Goal: Task Accomplishment & Management: Manage account settings

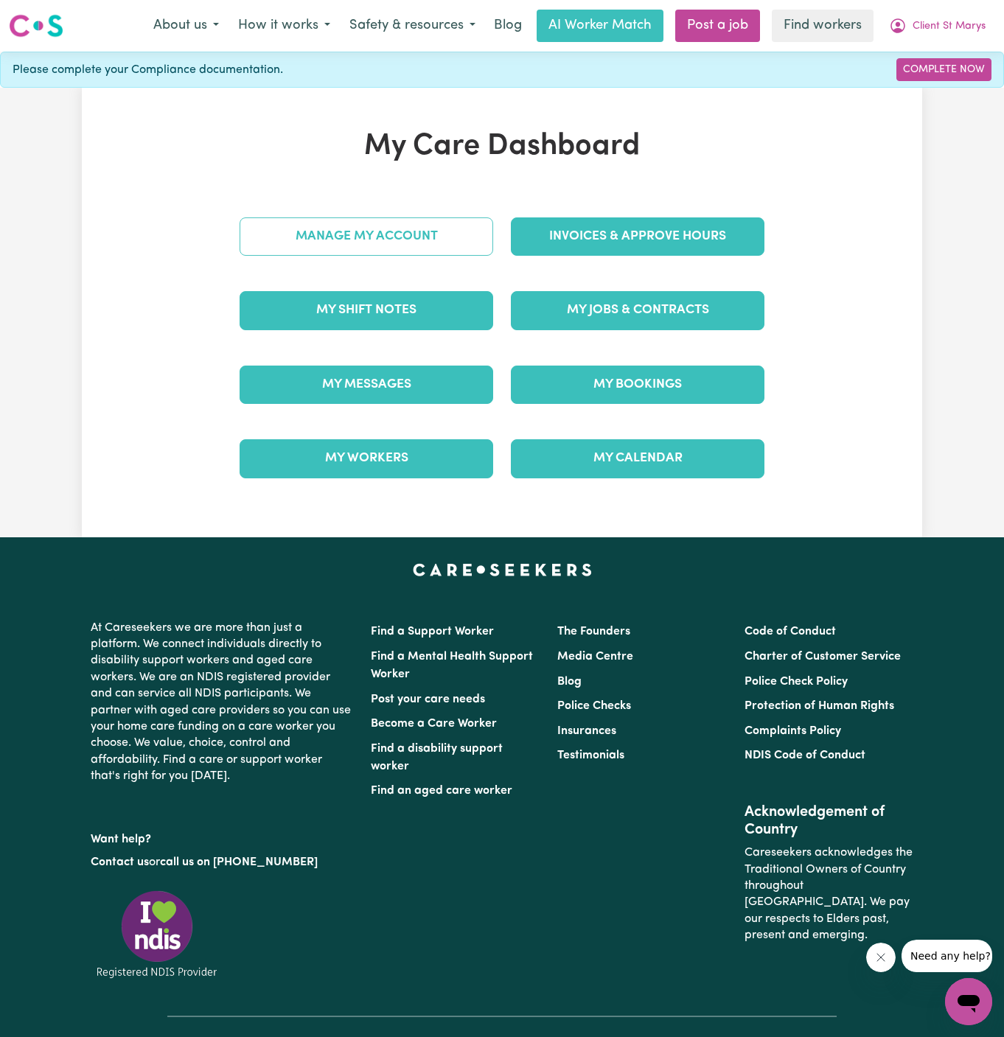
click at [414, 229] on link "Manage My Account" at bounding box center [367, 236] width 254 height 38
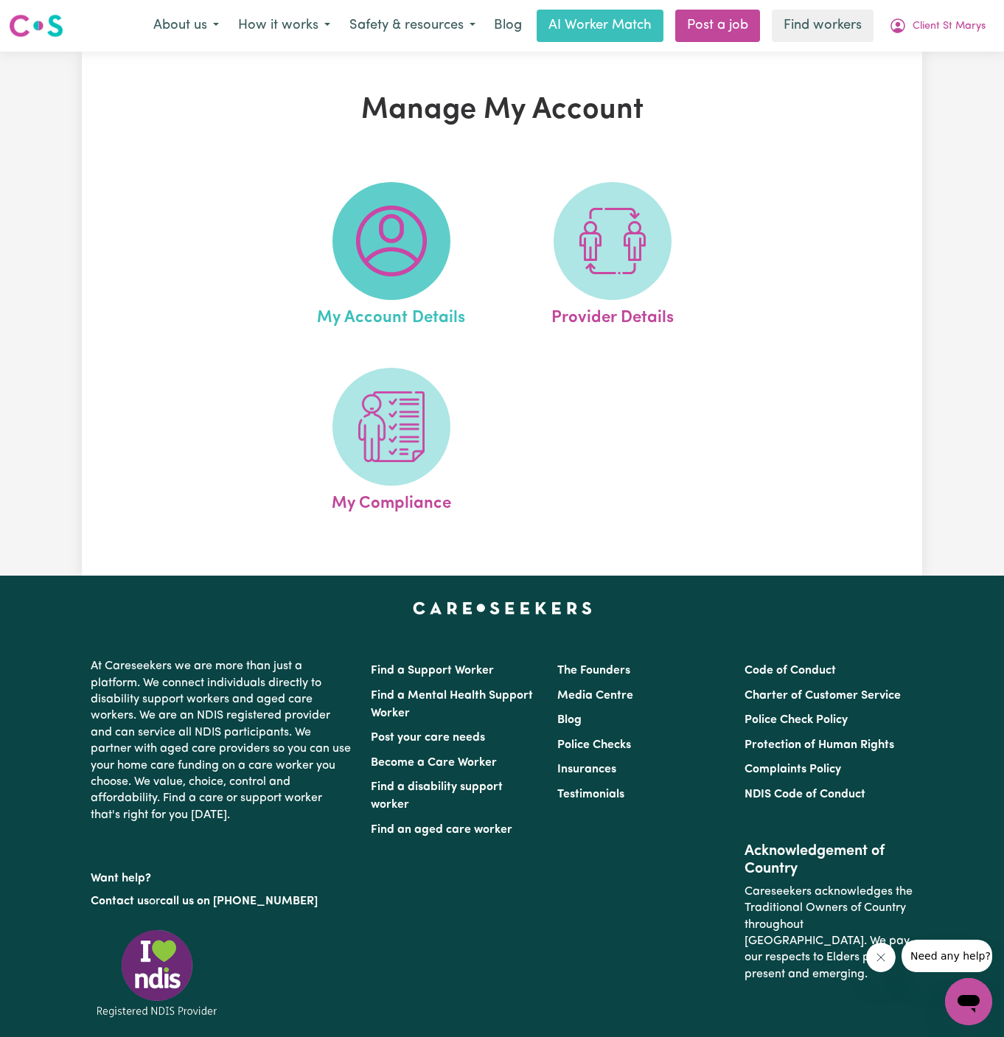
click at [407, 265] on img at bounding box center [391, 241] width 71 height 71
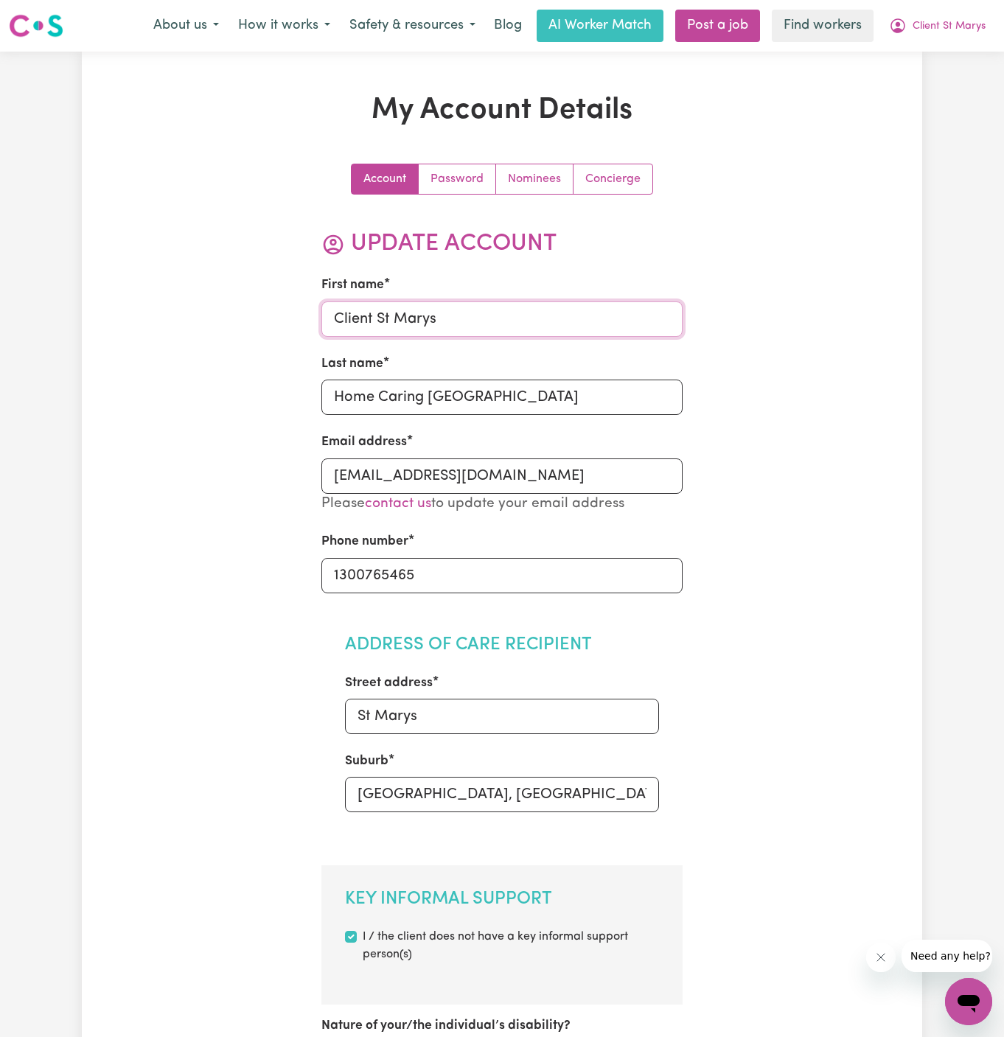
click at [469, 321] on input "Client St Marys" at bounding box center [502, 318] width 362 height 35
paste input "Lina Markaboui"
click at [415, 321] on input "Lina Markaboui" at bounding box center [502, 318] width 362 height 35
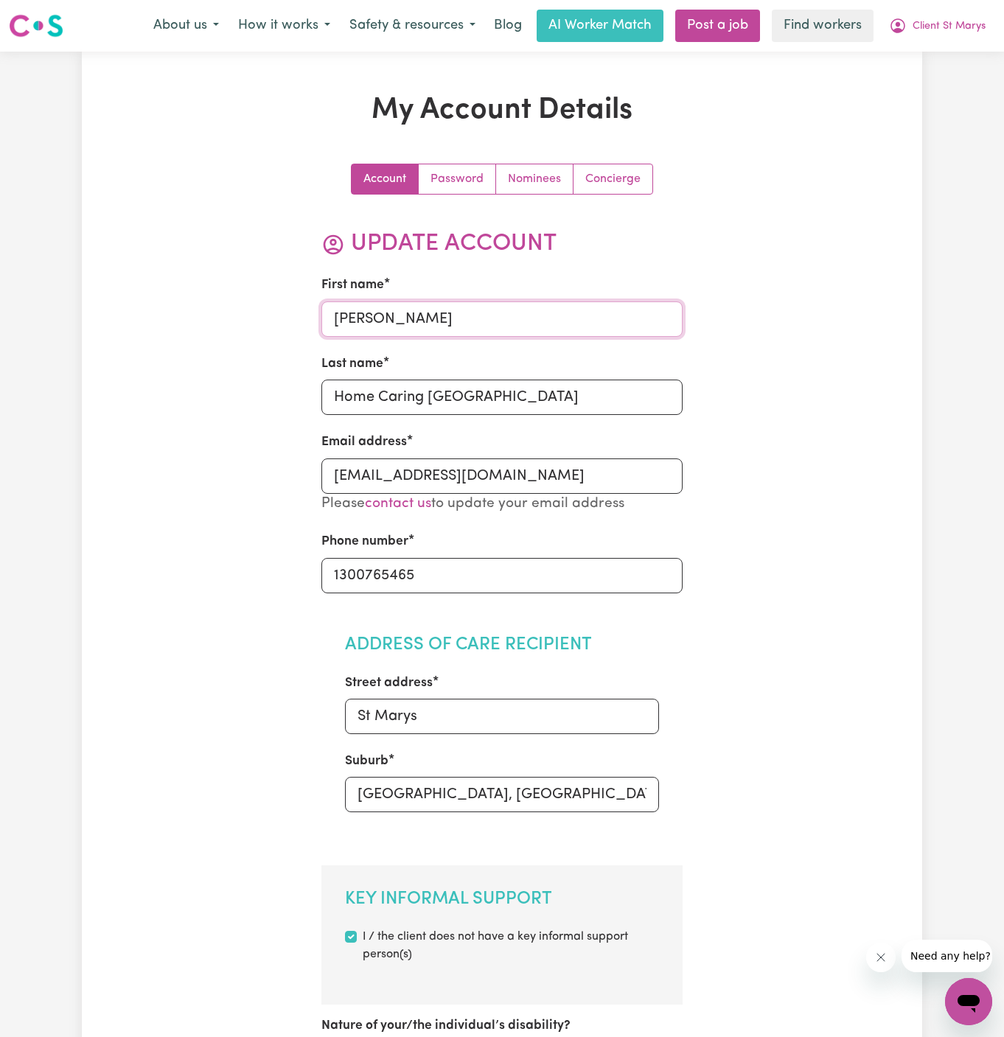
click at [415, 321] on input "Lina Markaboui" at bounding box center [502, 318] width 362 height 35
type input "[PERSON_NAME]"
click at [405, 408] on input "Home Caring Kellyville" at bounding box center [502, 397] width 362 height 35
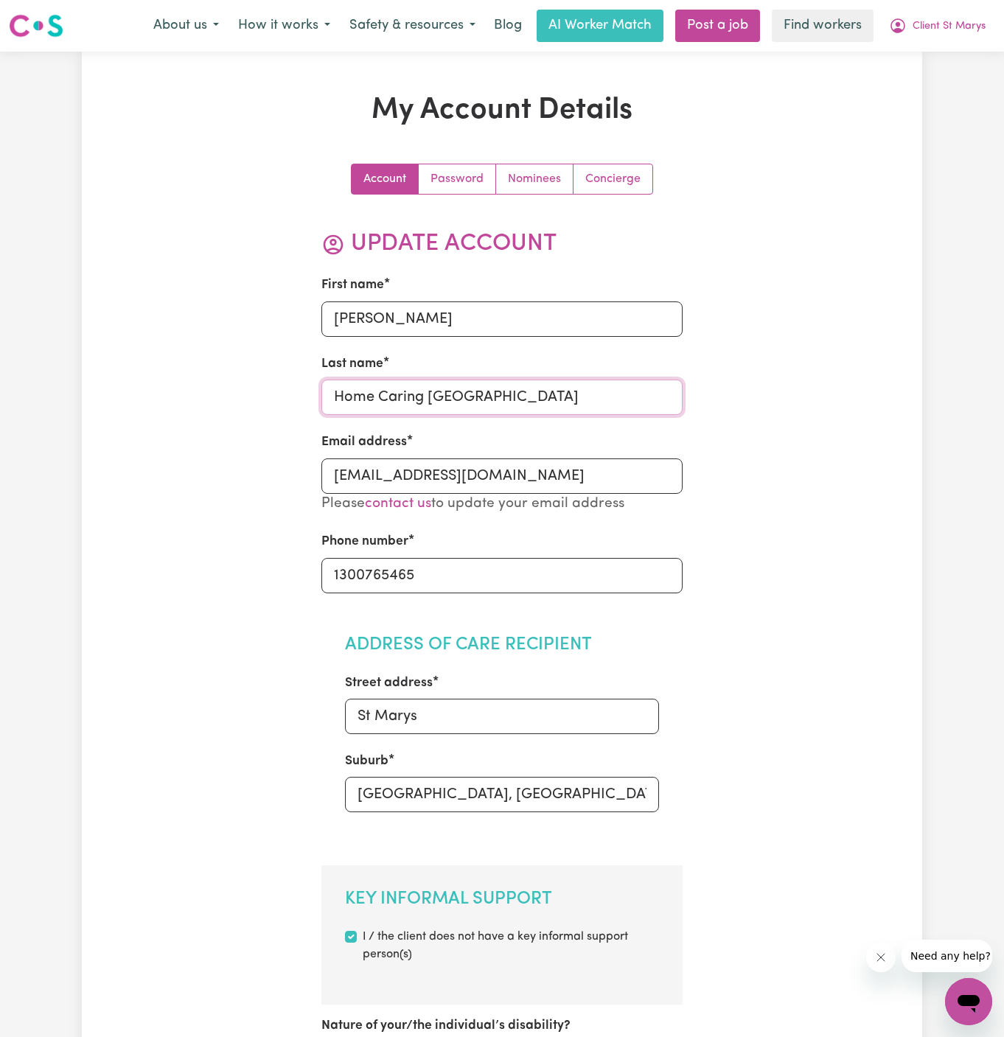
paste input "Markaboui"
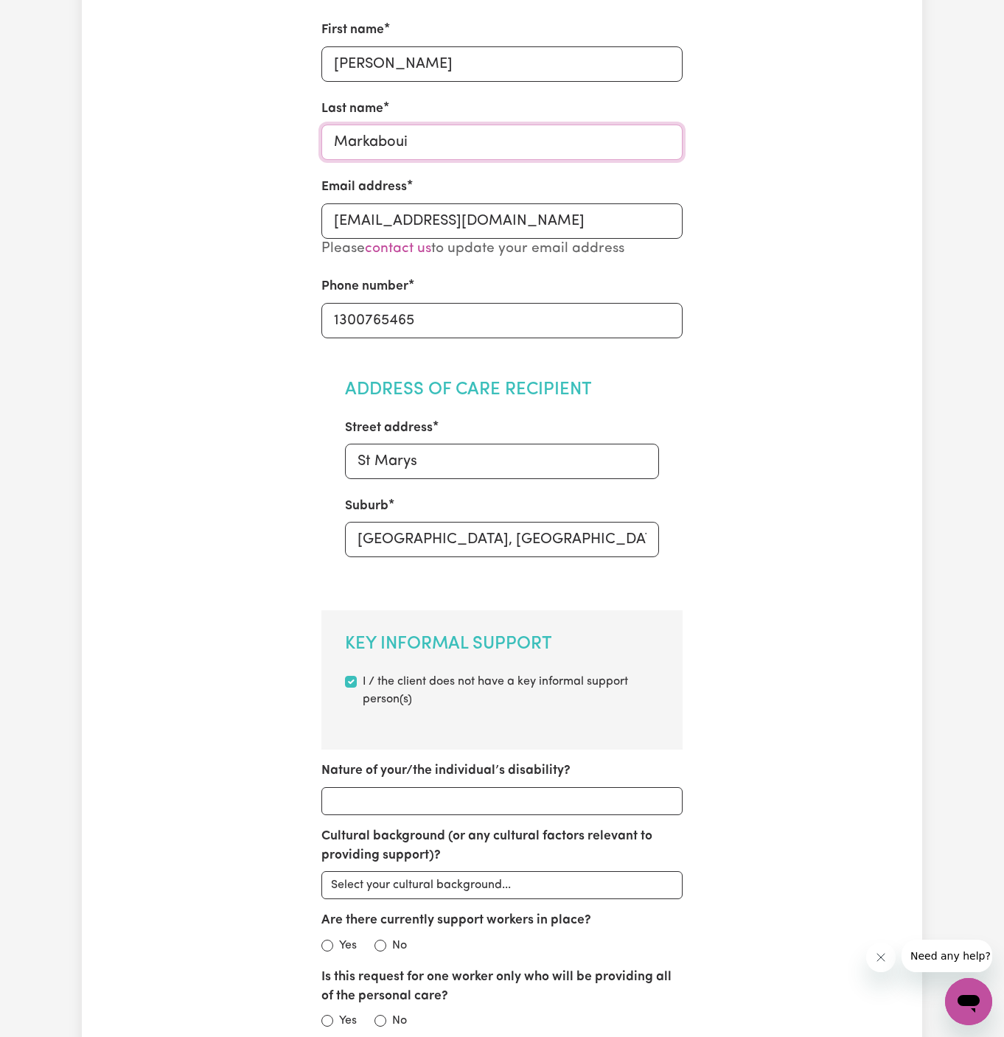
scroll to position [254, 0]
type input "Markaboui"
click at [416, 471] on input "St Marys" at bounding box center [502, 461] width 315 height 35
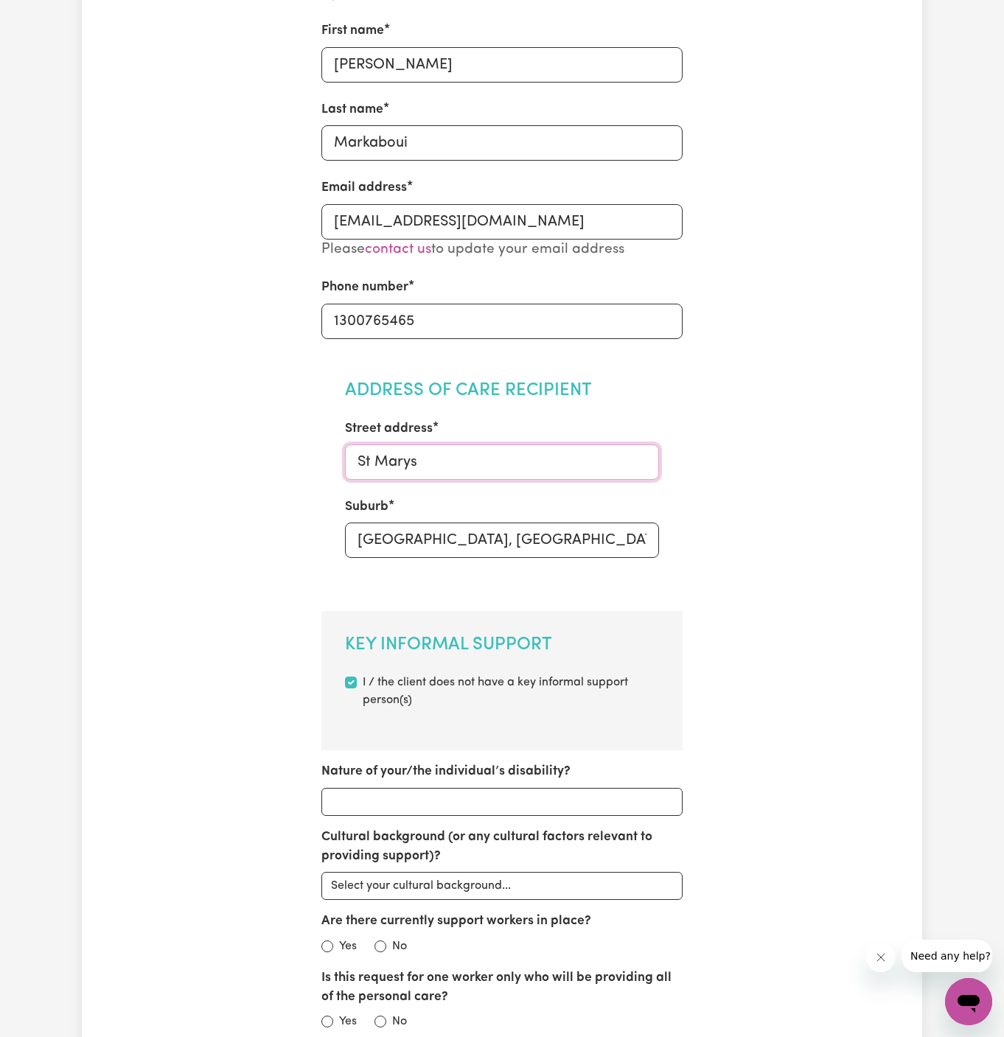
paste input "238 Carpenter street,"
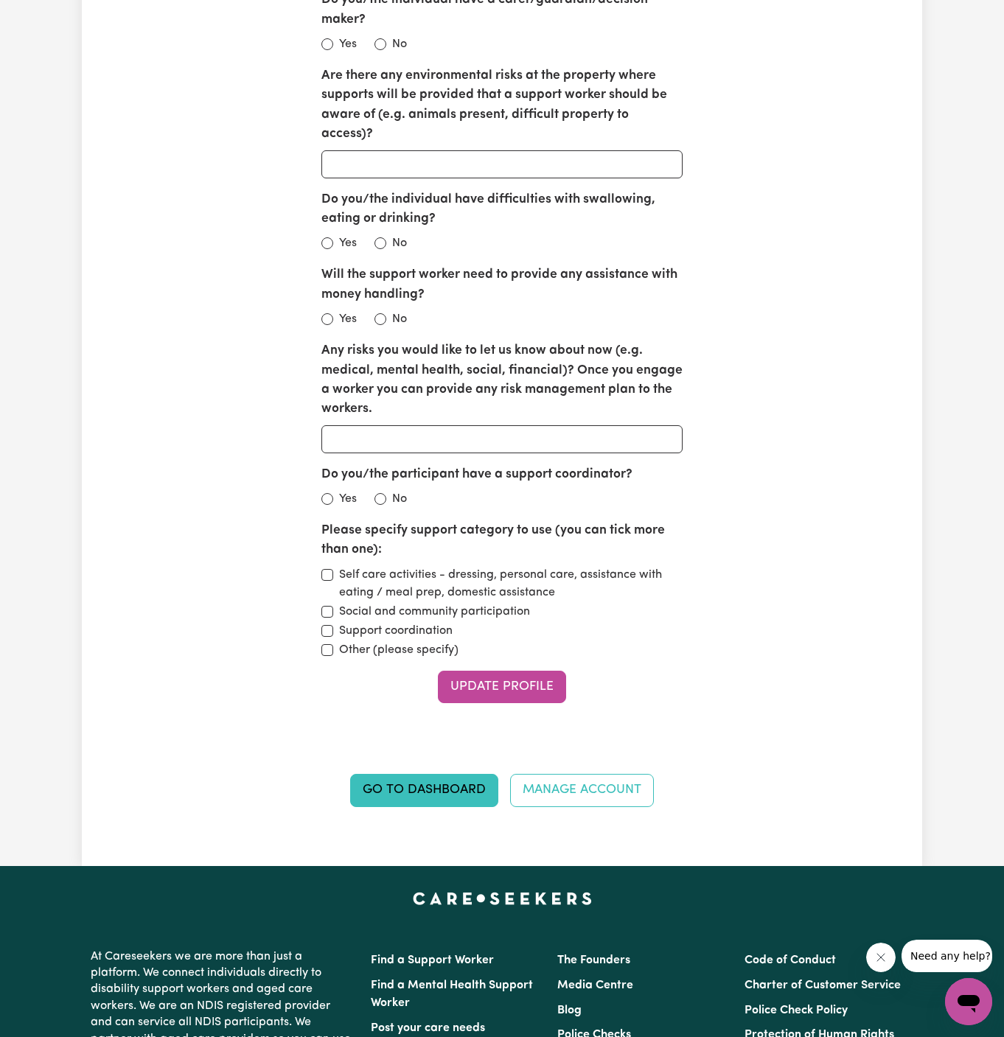
scroll to position [1841, 0]
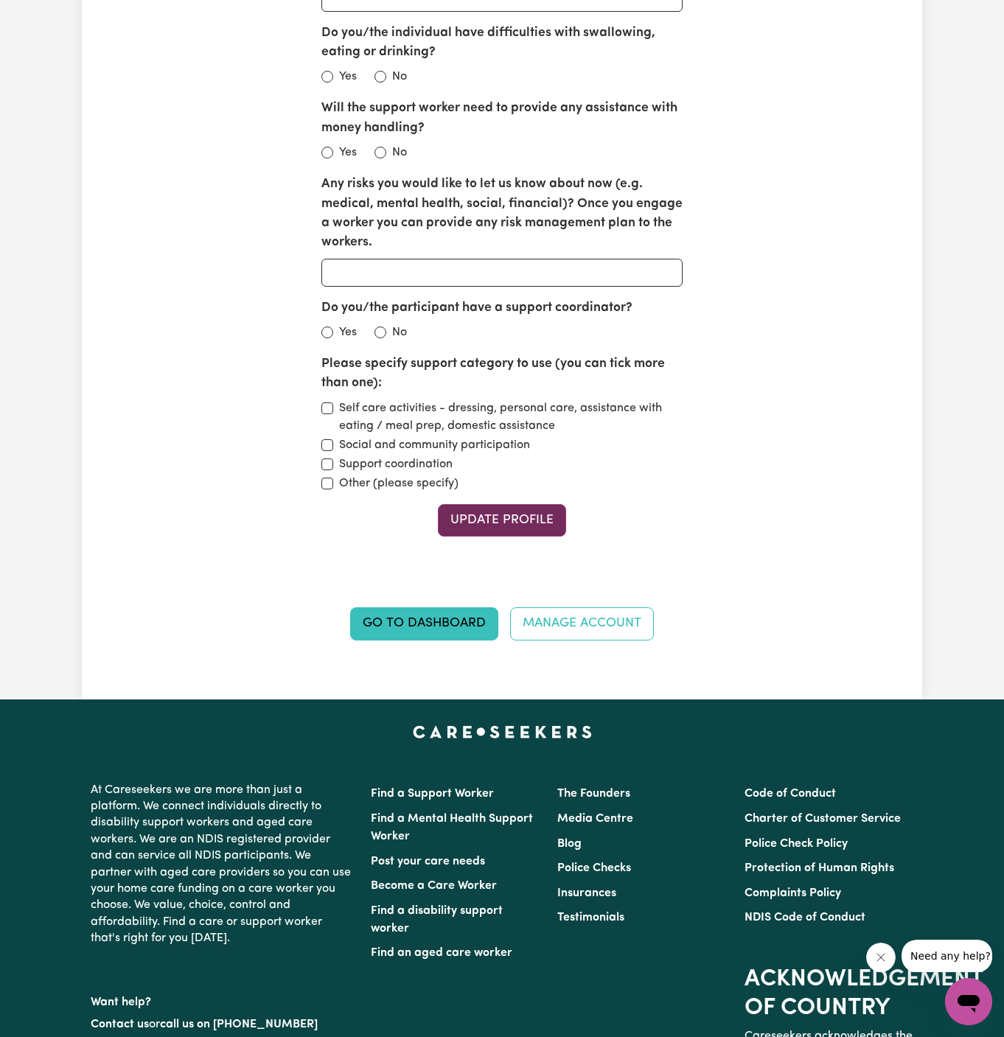
type input "238 Carpenter street"
click at [508, 510] on button "Update Profile" at bounding box center [502, 520] width 128 height 32
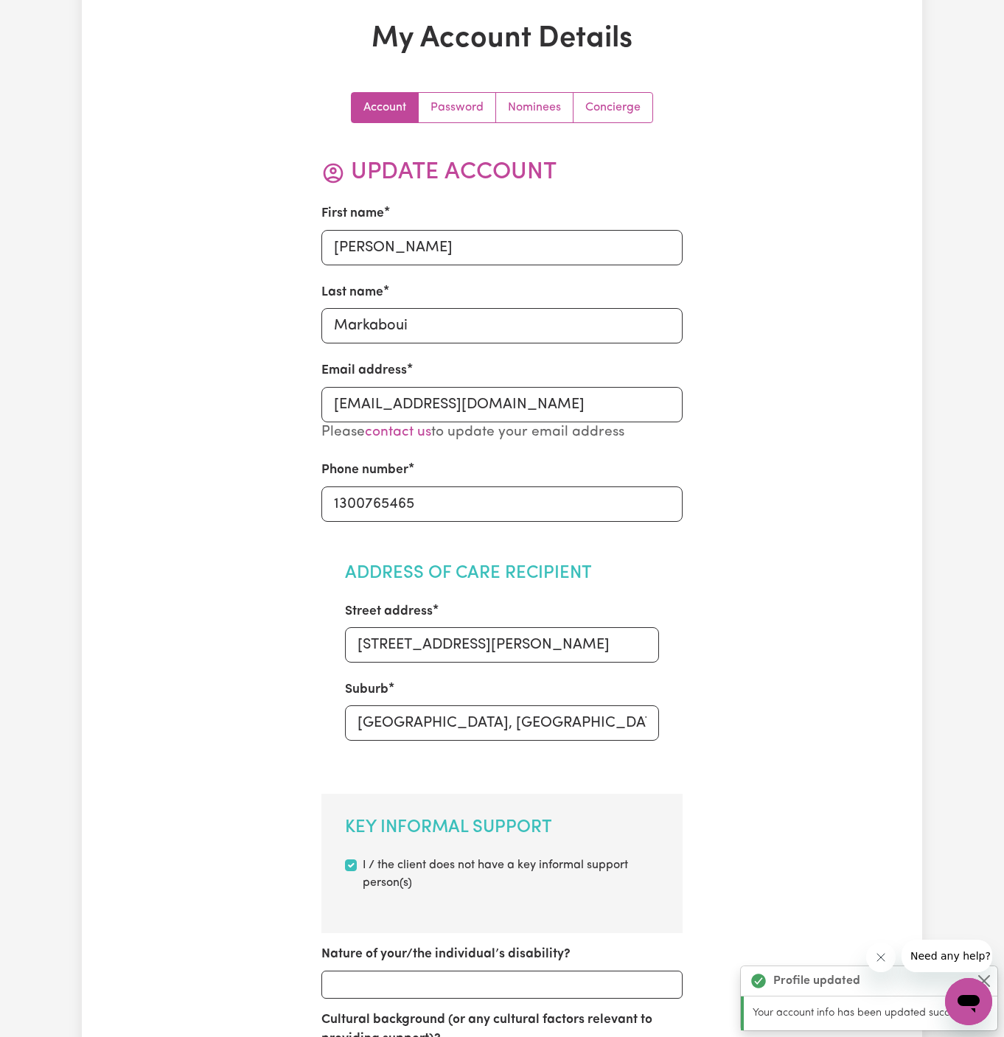
scroll to position [0, 0]
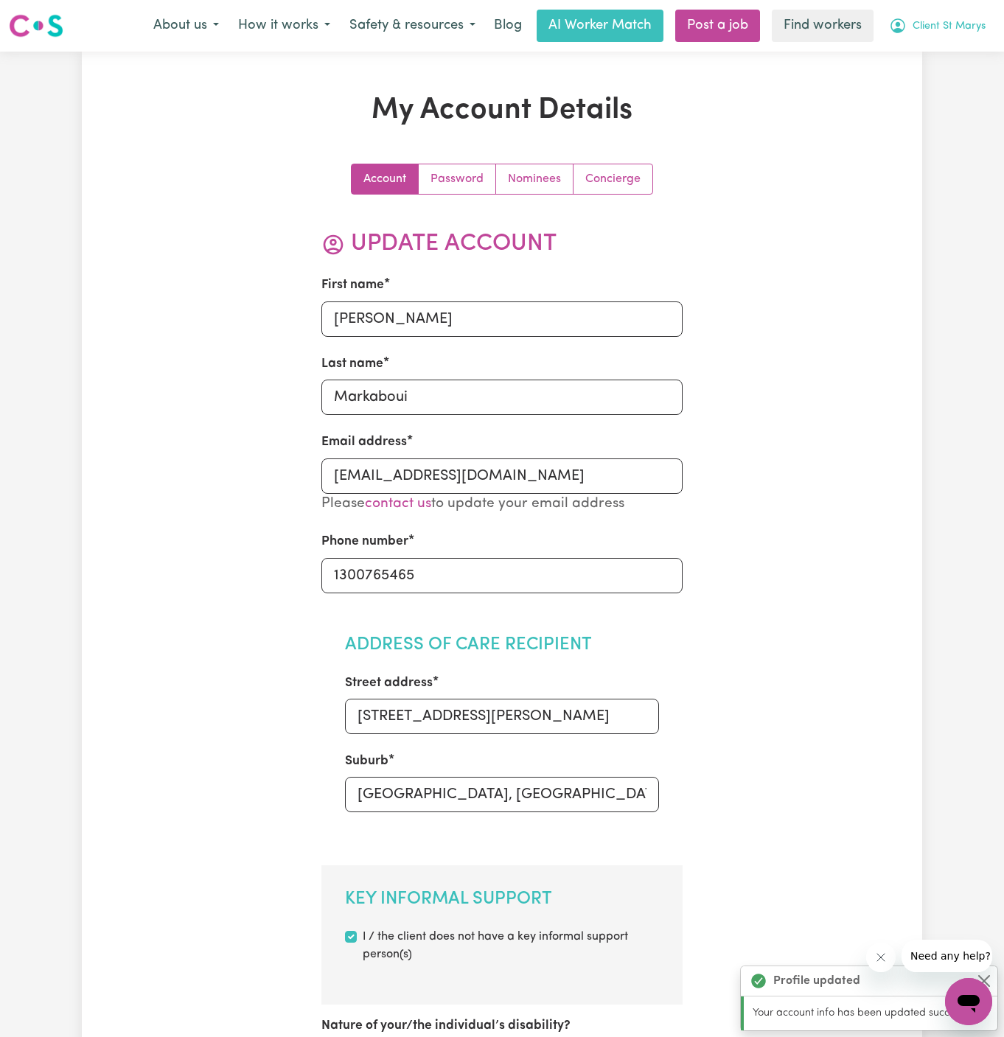
click at [960, 17] on button "Client St Marys" at bounding box center [937, 25] width 116 height 31
click at [952, 52] on link "My Dashboard" at bounding box center [936, 57] width 116 height 28
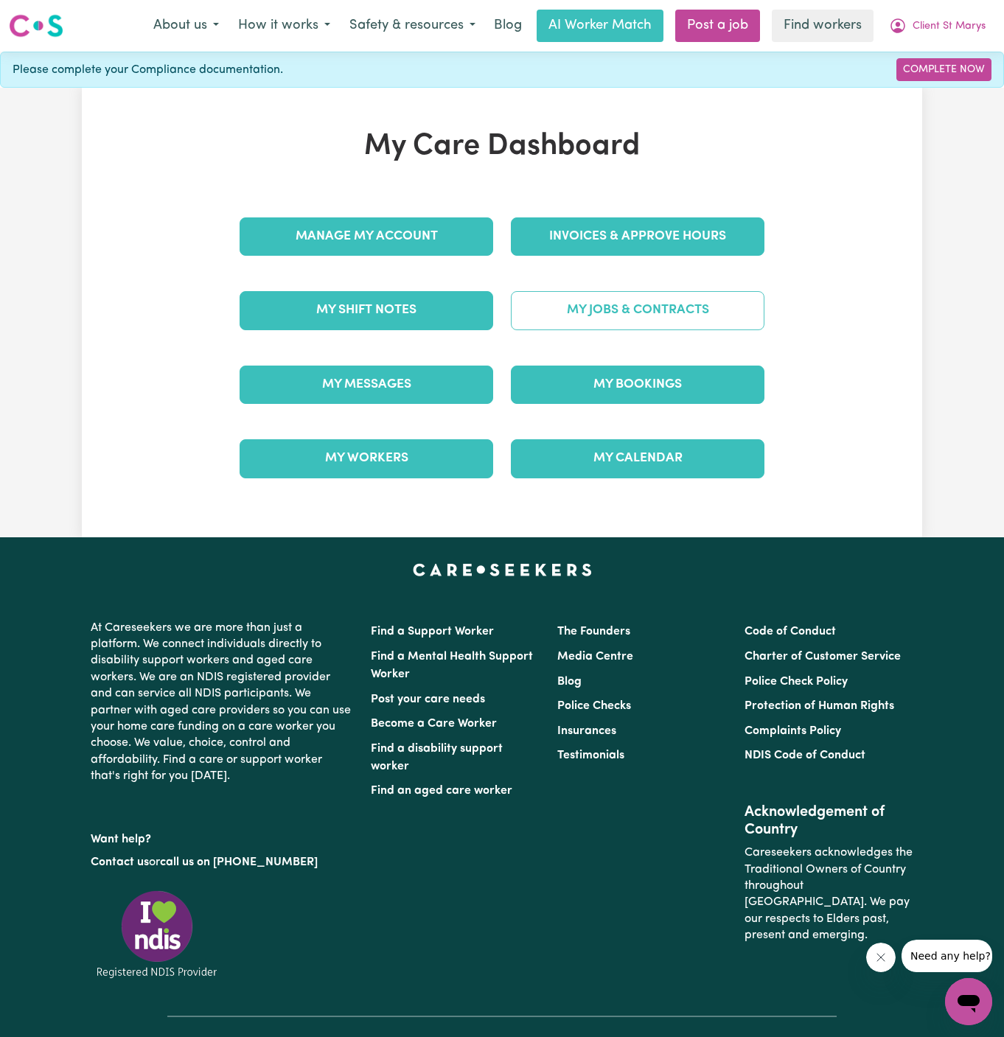
click at [705, 296] on link "My Jobs & Contracts" at bounding box center [638, 310] width 254 height 38
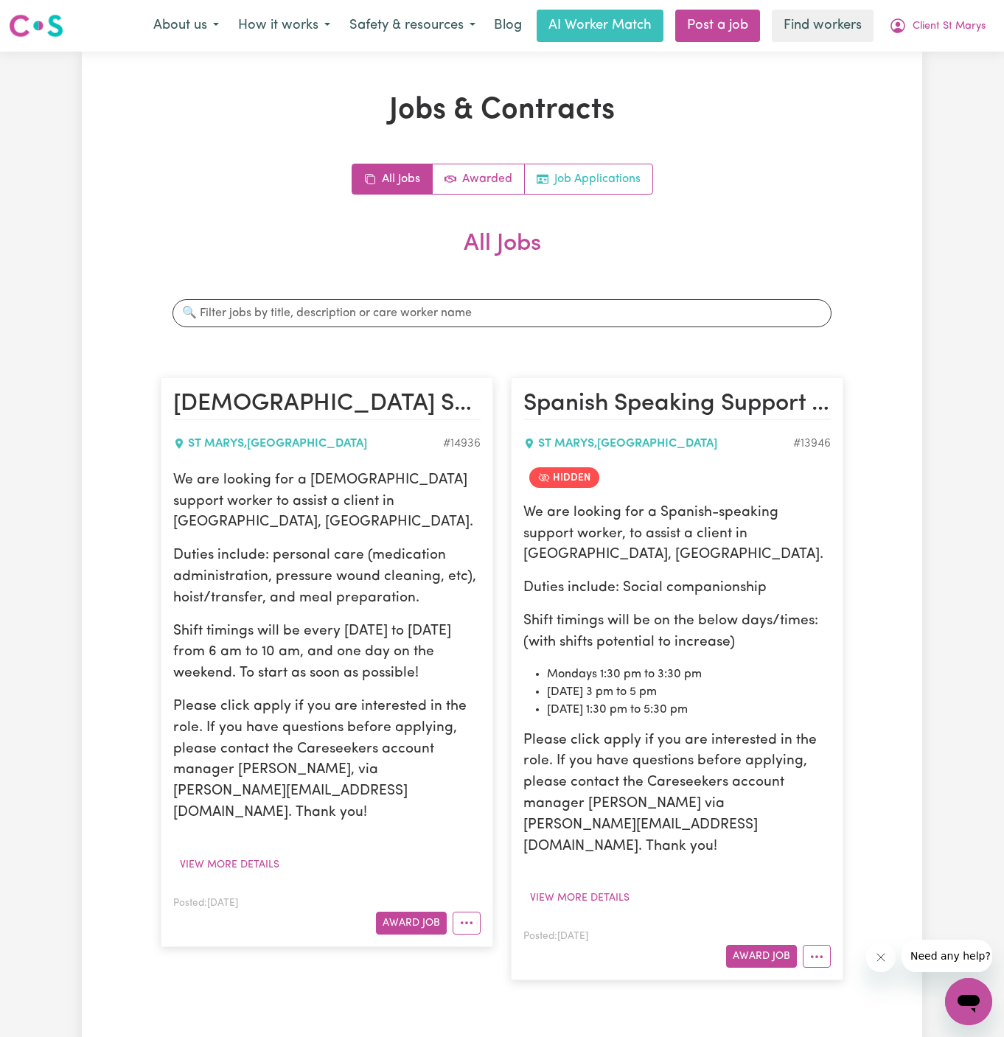
click at [640, 181] on link "Job Applications" at bounding box center [589, 178] width 128 height 29
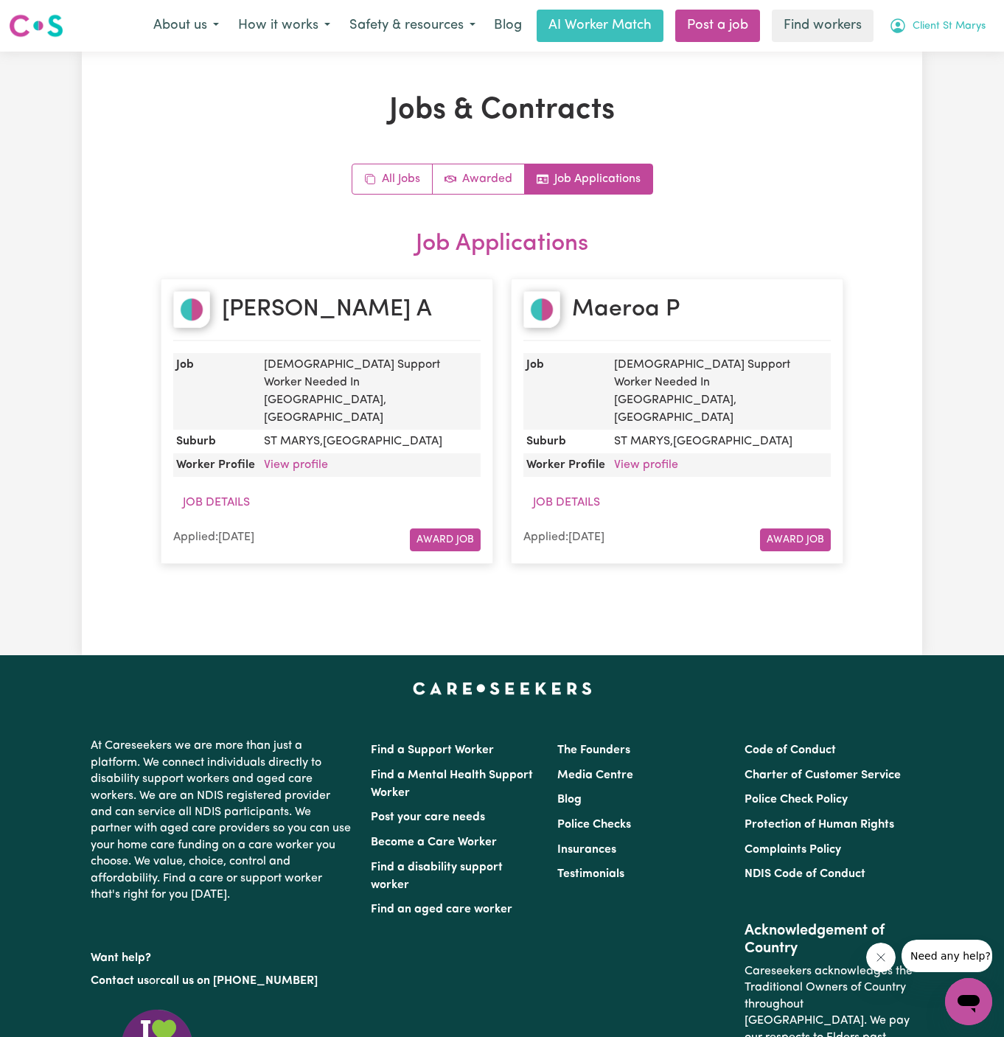
click at [937, 29] on span "Client St Marys" at bounding box center [949, 26] width 73 height 16
click at [937, 48] on link "My Dashboard" at bounding box center [936, 57] width 116 height 28
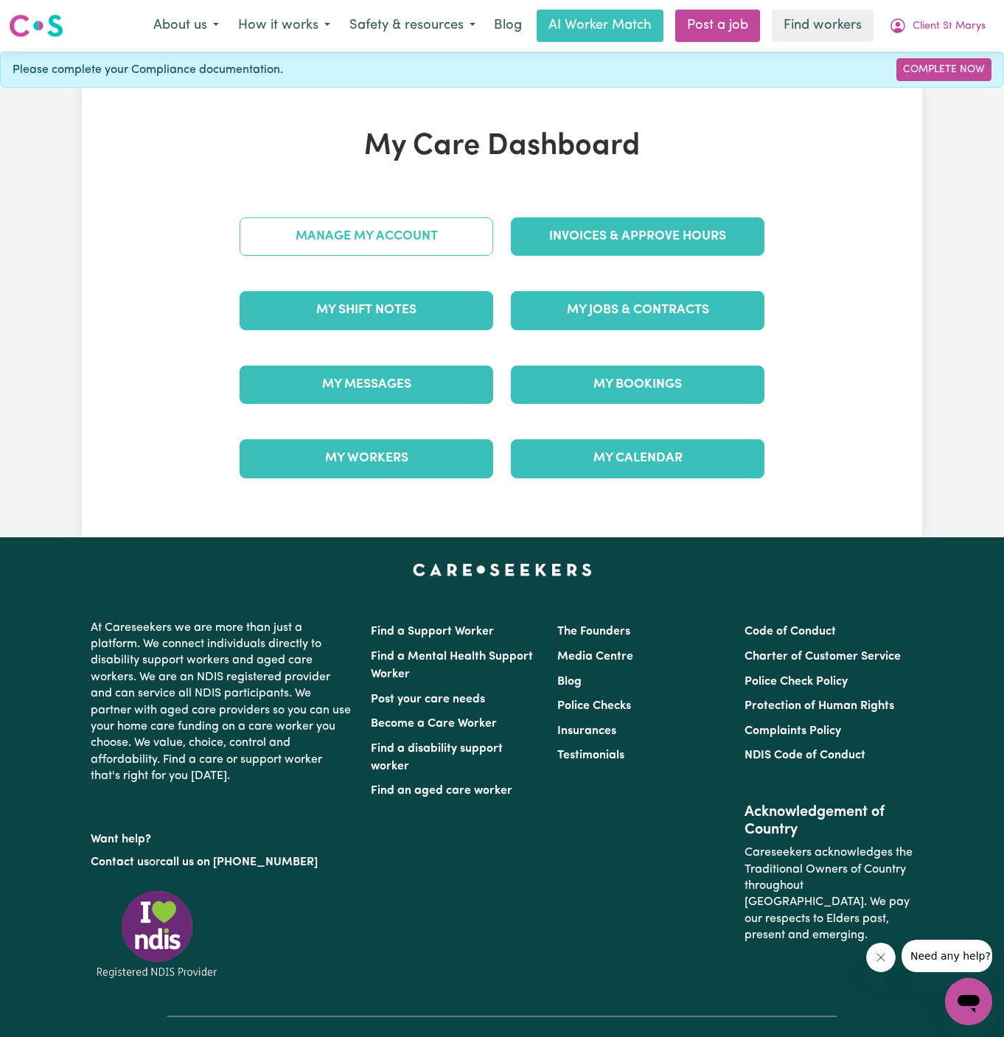
click at [432, 245] on link "Manage My Account" at bounding box center [367, 236] width 254 height 38
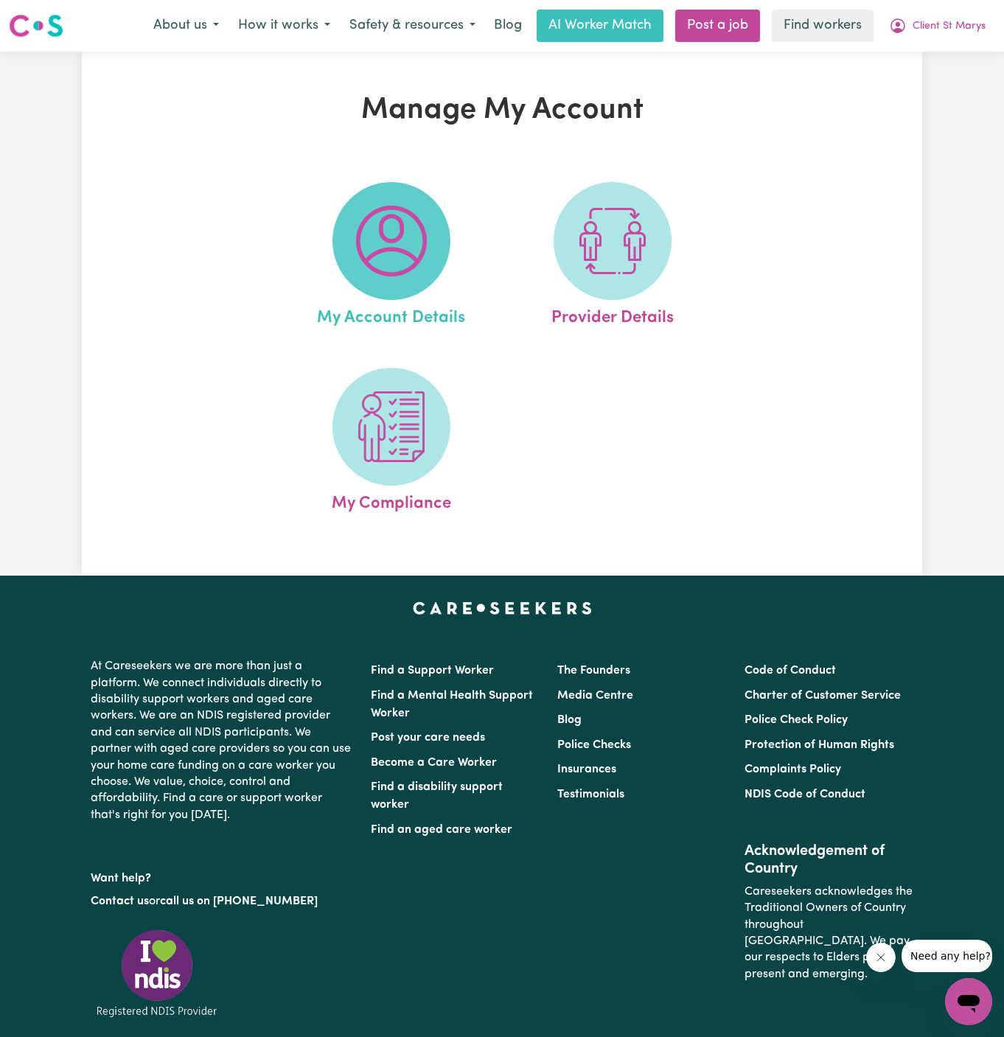
click at [410, 256] on img at bounding box center [391, 241] width 71 height 71
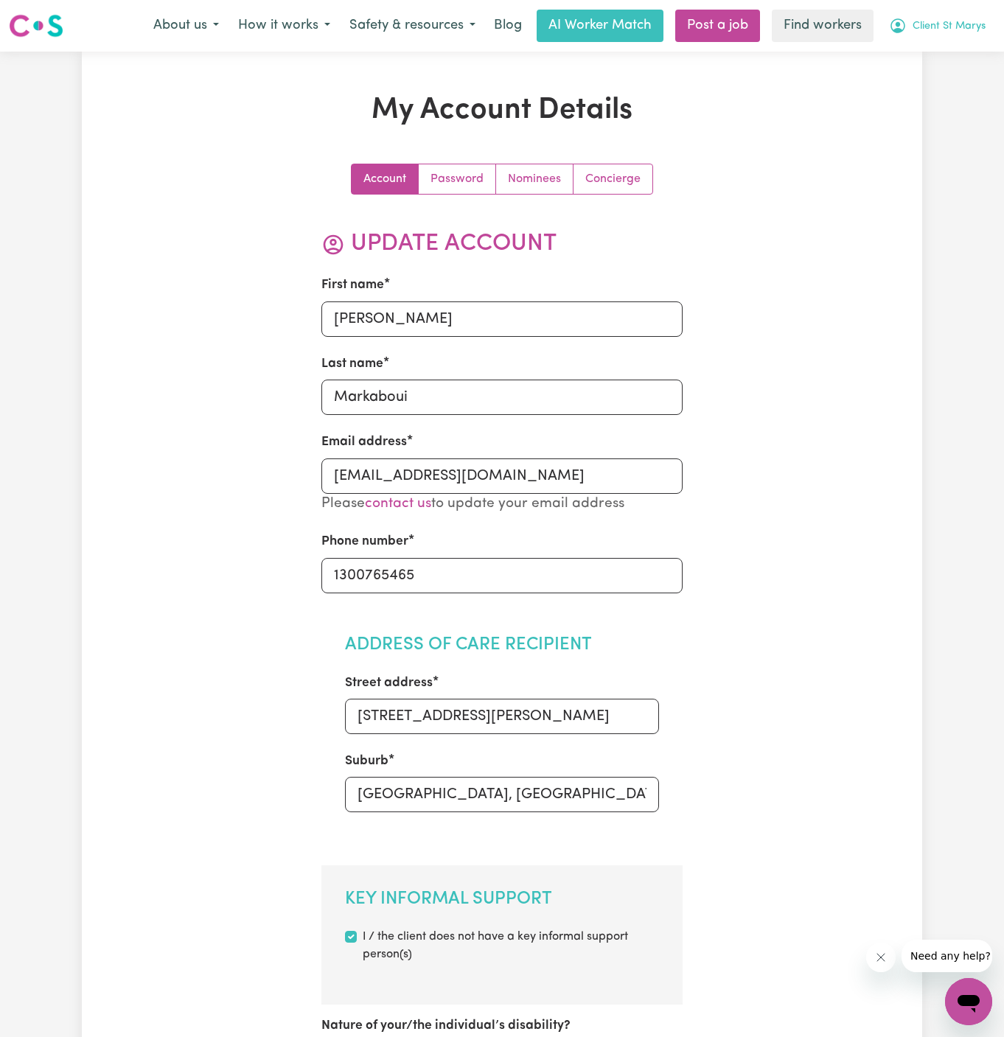
click at [953, 18] on span "Client St Marys" at bounding box center [949, 26] width 73 height 16
click at [953, 57] on link "My Dashboard" at bounding box center [936, 57] width 116 height 28
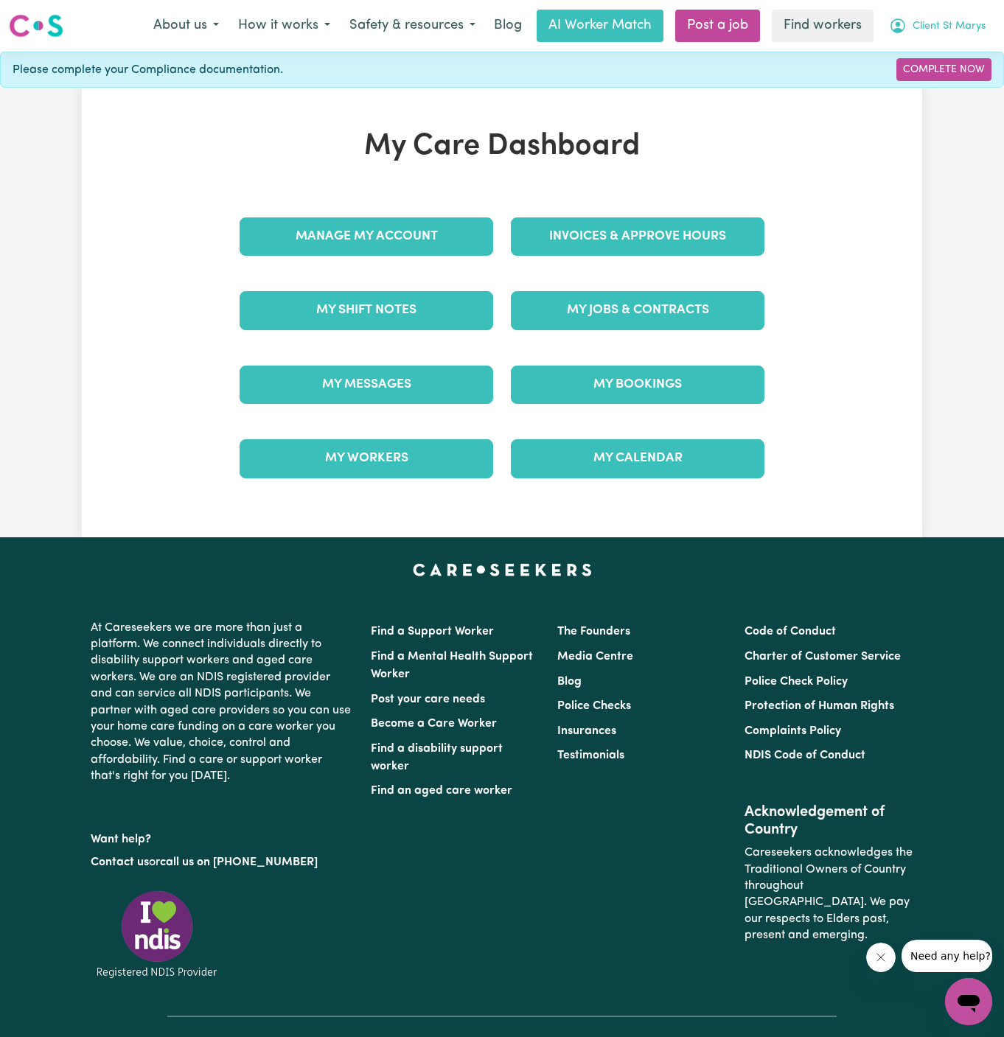
click at [956, 27] on span "Client St Marys" at bounding box center [949, 26] width 73 height 16
click at [956, 72] on link "Logout" at bounding box center [936, 85] width 116 height 28
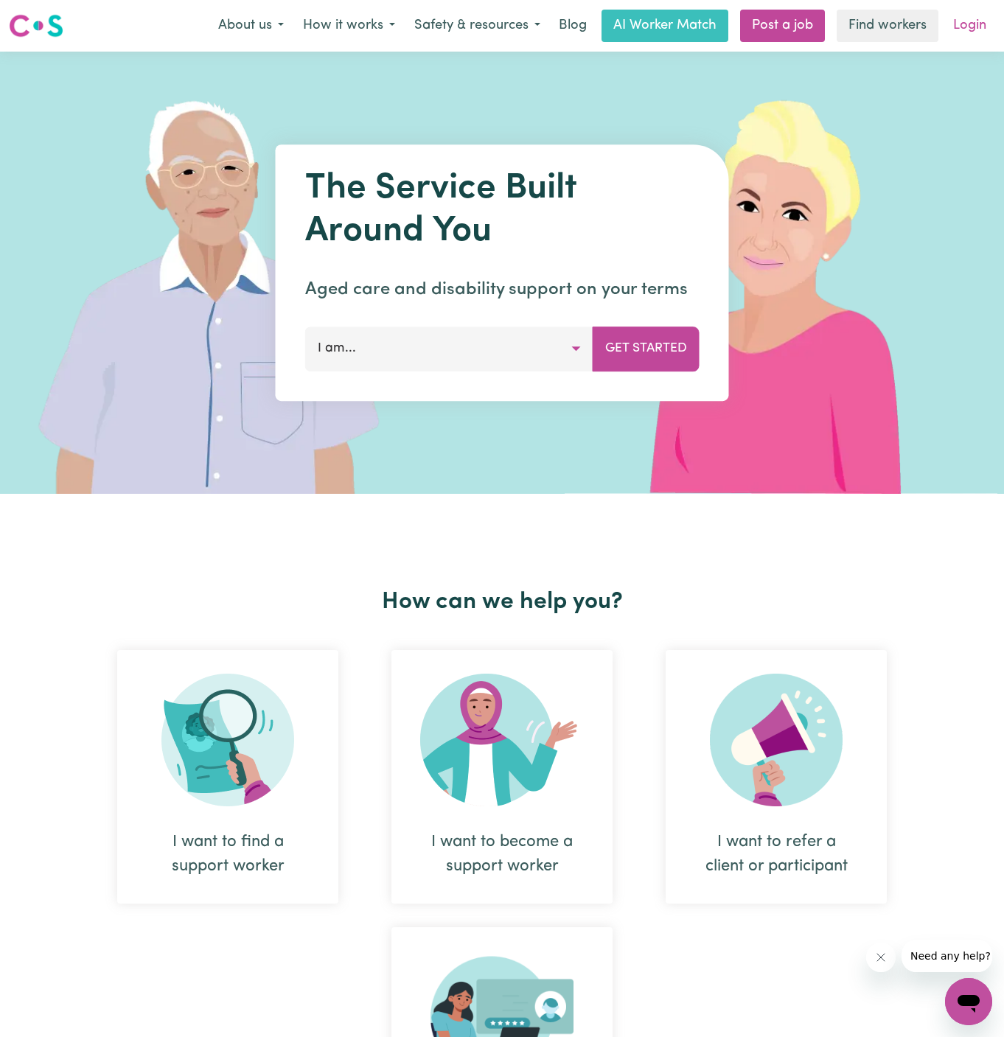
click at [969, 23] on link "Login" at bounding box center [969, 26] width 51 height 32
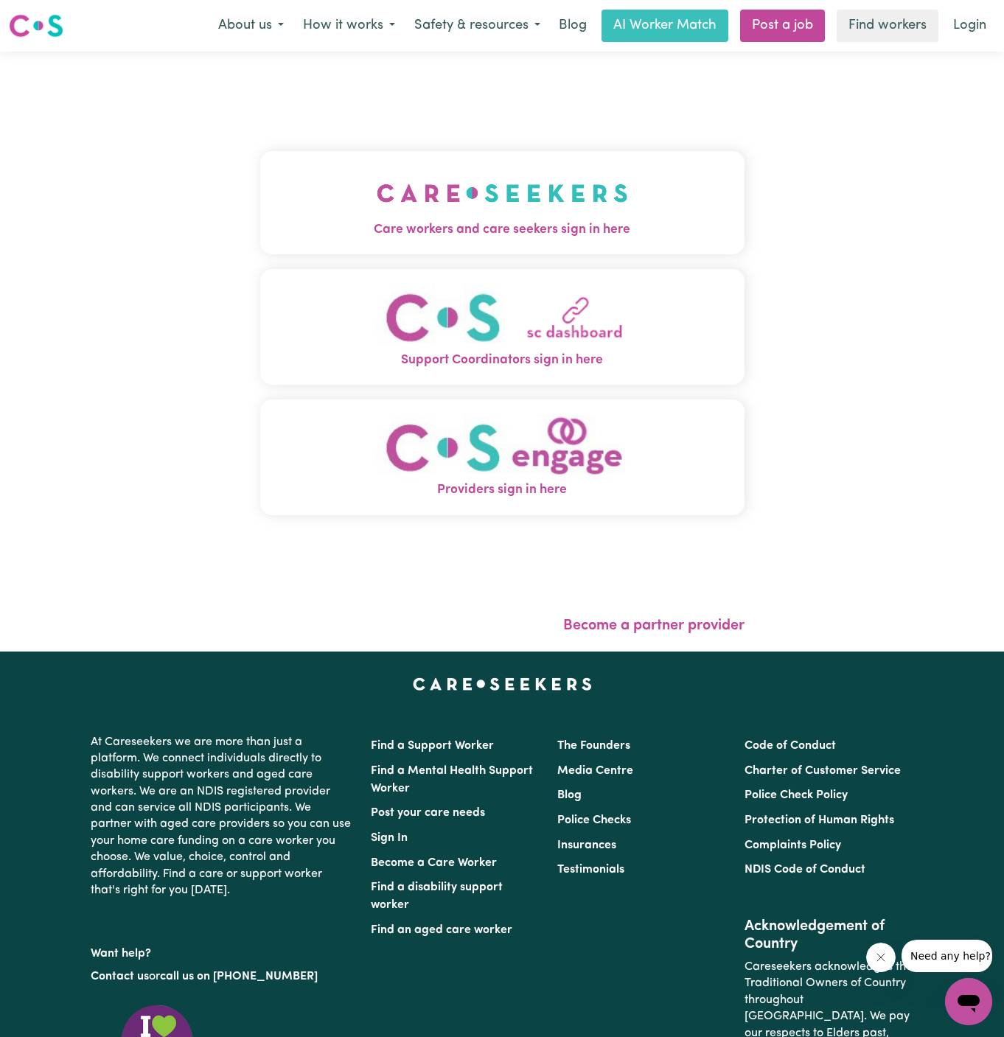
click at [517, 217] on img "Care workers and care seekers sign in here" at bounding box center [502, 193] width 251 height 55
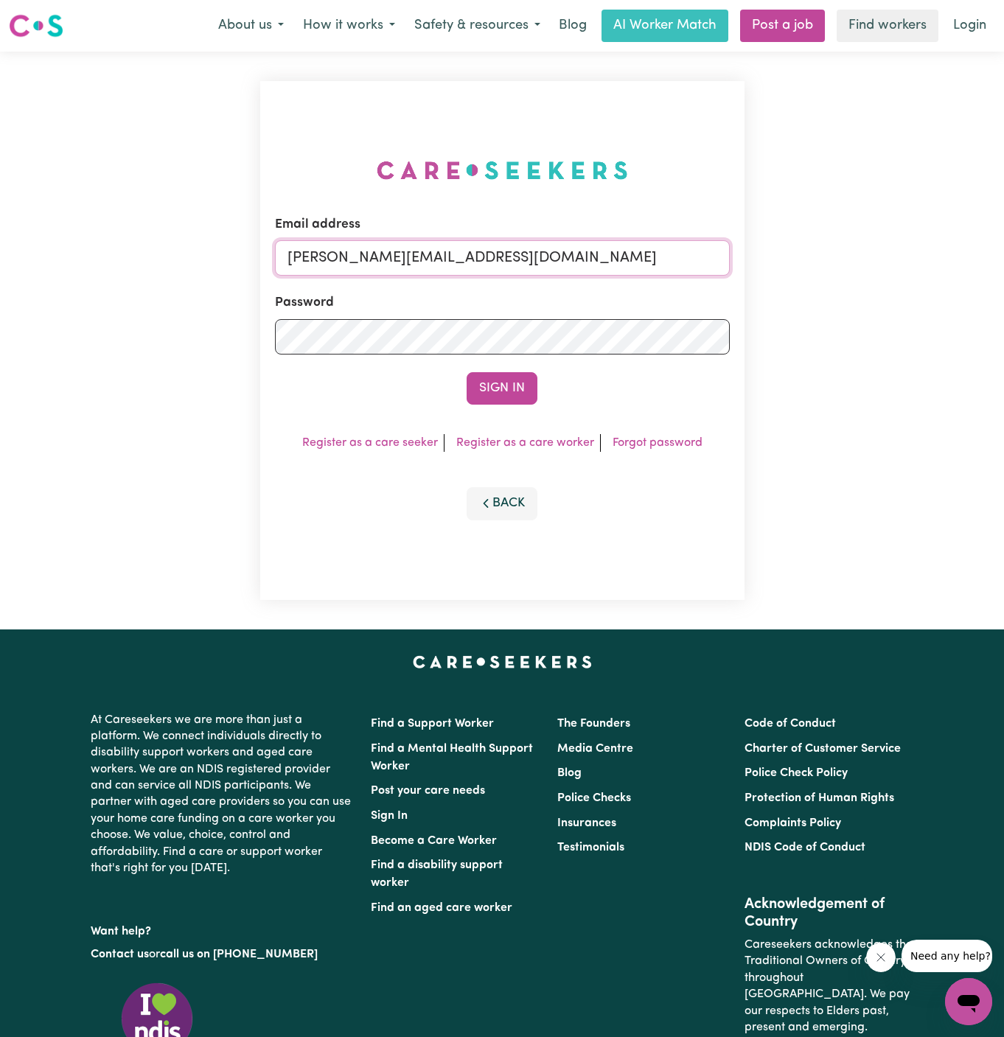
click at [583, 261] on input "[PERSON_NAME][EMAIL_ADDRESS][DOMAIN_NAME]" at bounding box center [502, 257] width 455 height 35
drag, startPoint x: 361, startPoint y: 253, endPoint x: 844, endPoint y: 260, distance: 482.9
click at [844, 260] on div "Email address superuser~JoanStIvesKNC@careseekers.com.au Password Sign In Regis…" at bounding box center [502, 341] width 1004 height 578
type input "superuser~LinaMarkabouiHCK@careseekers.com.au"
click at [467, 372] on button "Sign In" at bounding box center [502, 388] width 71 height 32
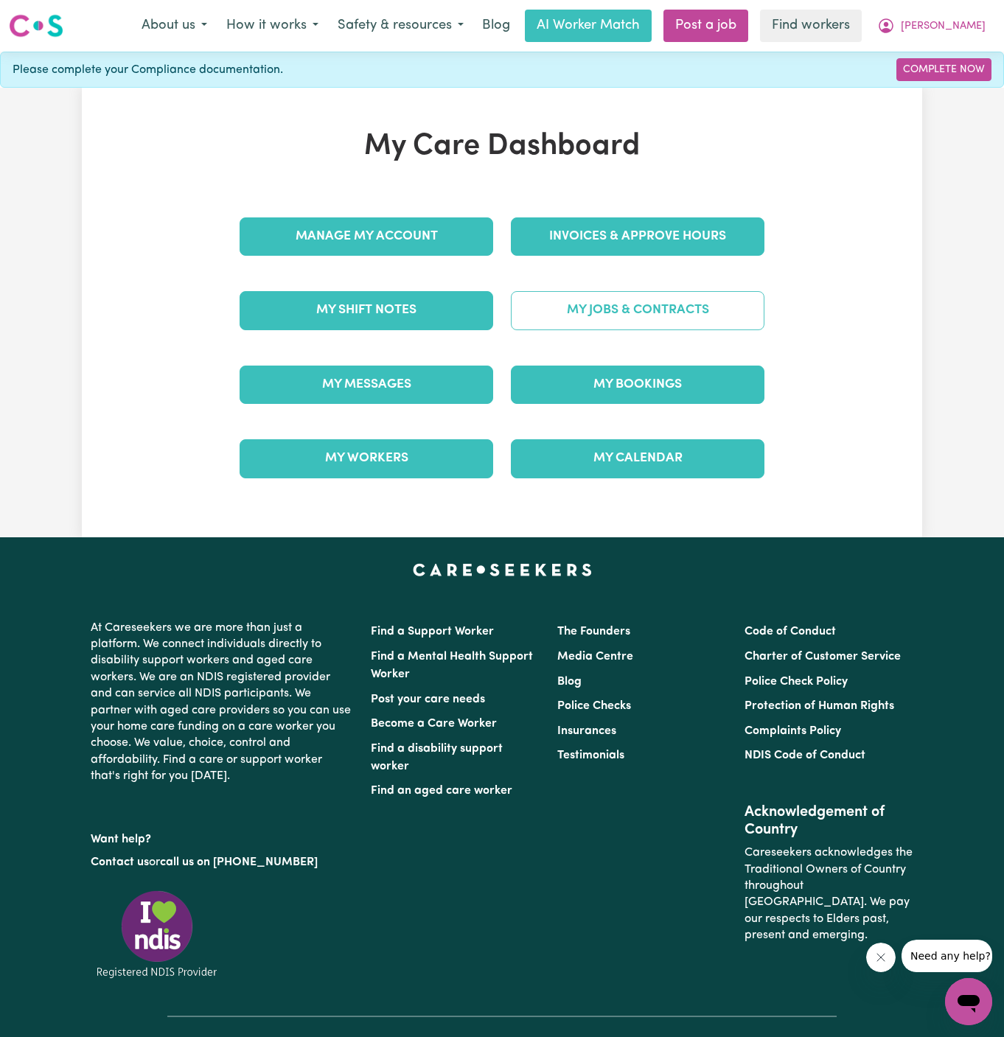
click at [664, 310] on link "My Jobs & Contracts" at bounding box center [638, 310] width 254 height 38
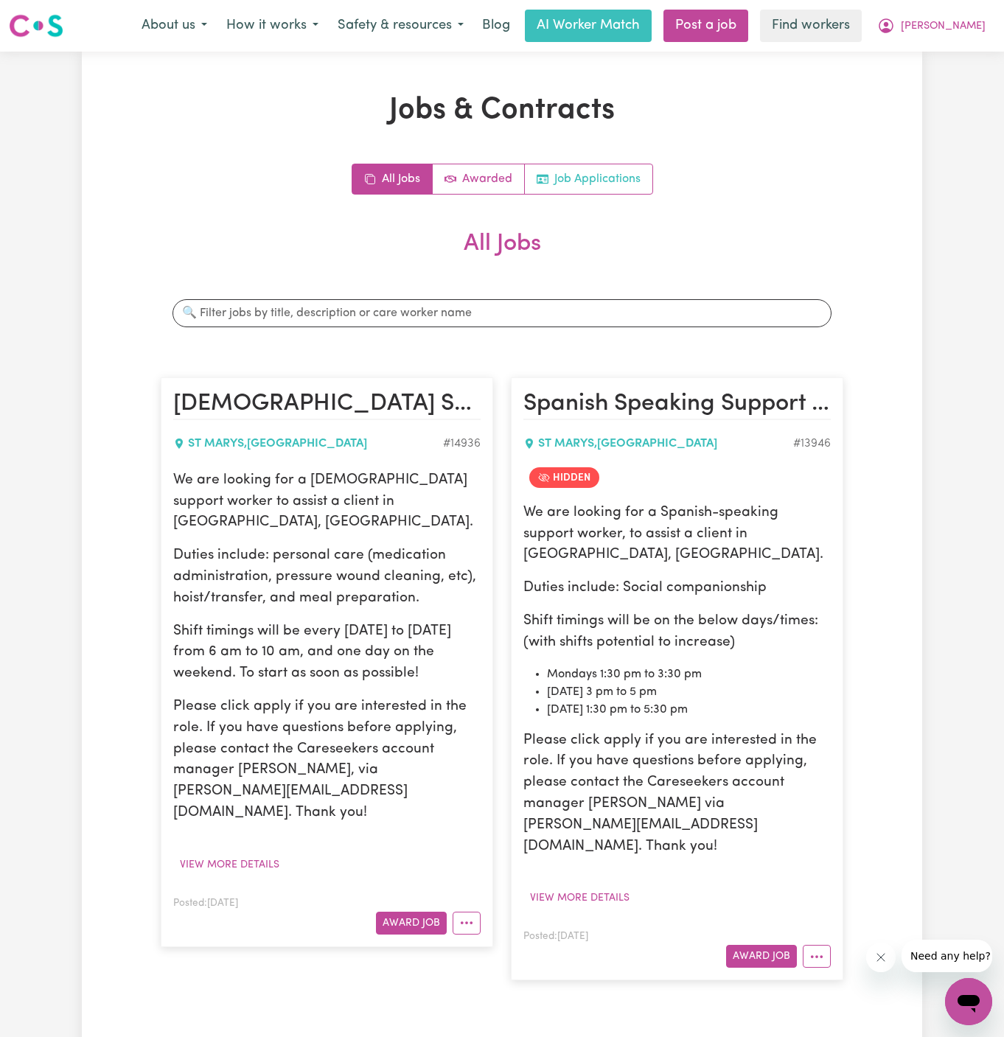
click at [573, 183] on link "Job Applications" at bounding box center [589, 178] width 128 height 29
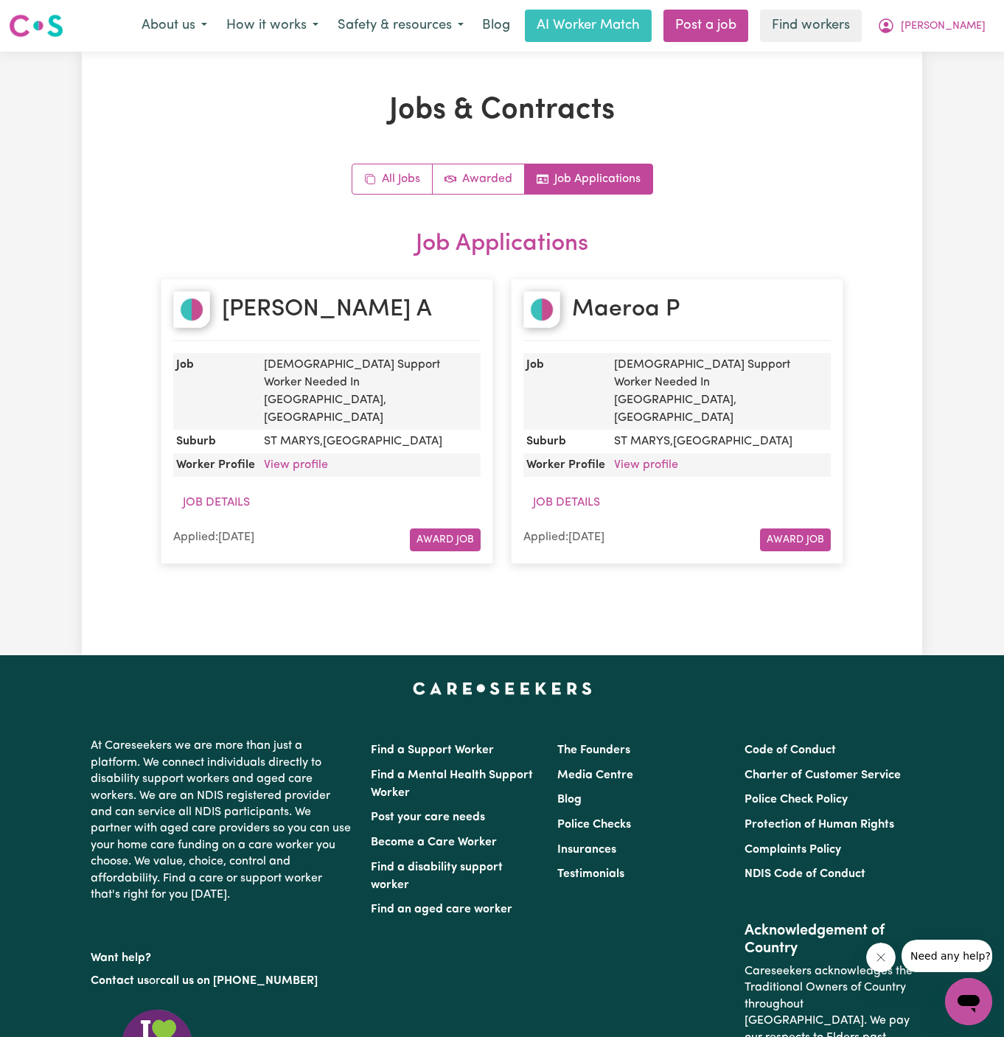
click at [265, 310] on h2 "Lyn A" at bounding box center [327, 310] width 210 height 28
copy h2 "Lyn A"
click at [295, 459] on link "View profile" at bounding box center [296, 465] width 64 height 12
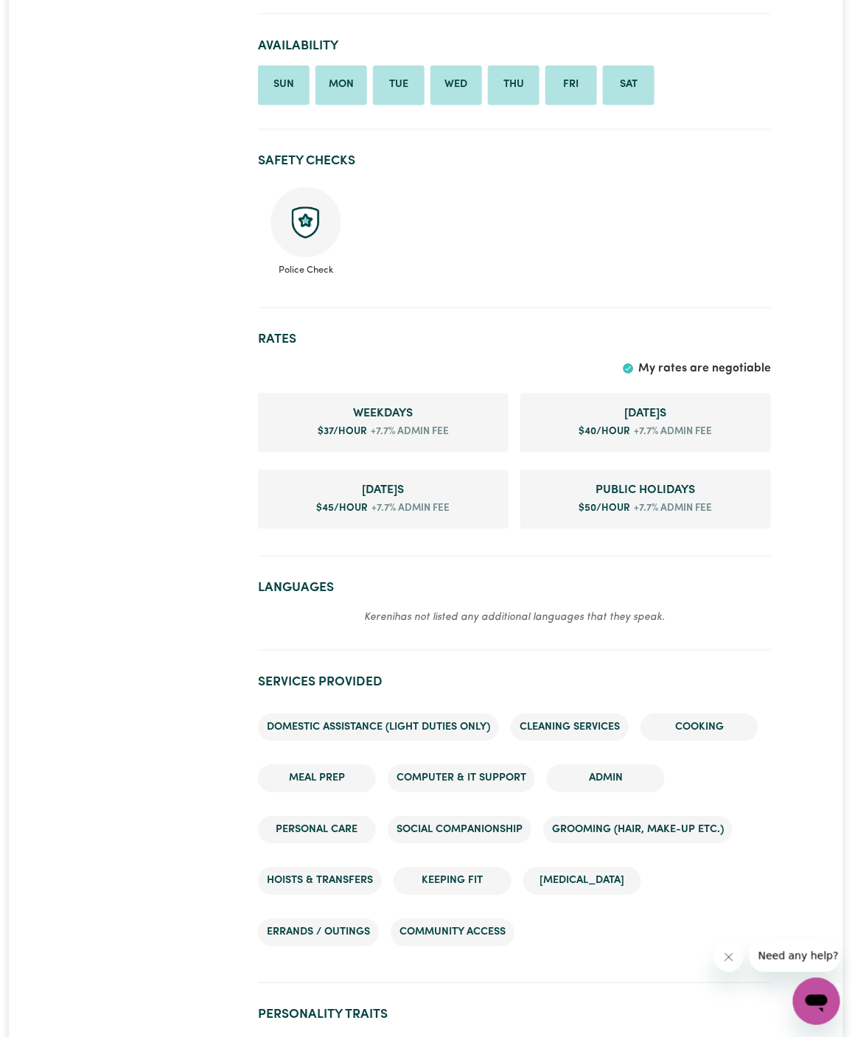
scroll to position [674, 0]
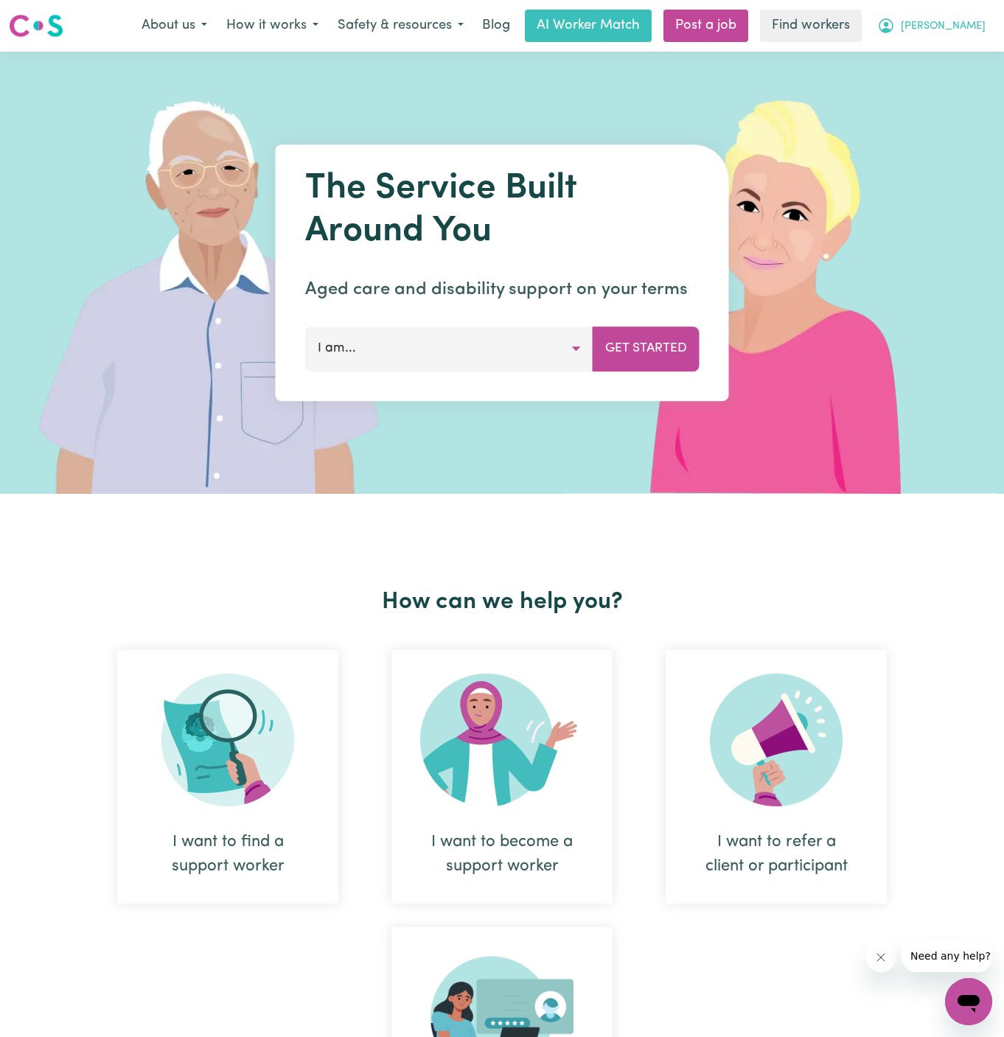
click at [977, 18] on span "[PERSON_NAME]" at bounding box center [943, 26] width 85 height 16
click at [965, 78] on link "Logout" at bounding box center [936, 85] width 116 height 28
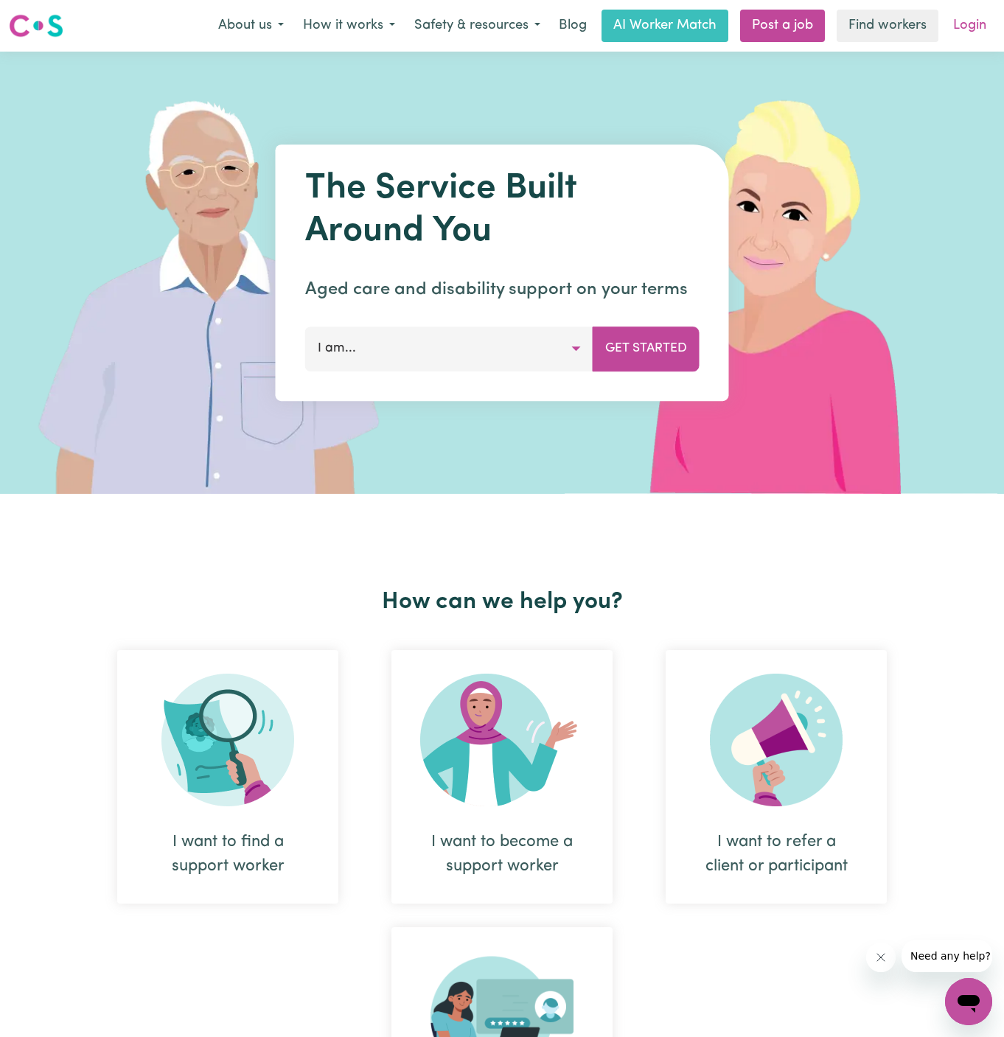
click at [973, 30] on link "Login" at bounding box center [969, 26] width 51 height 32
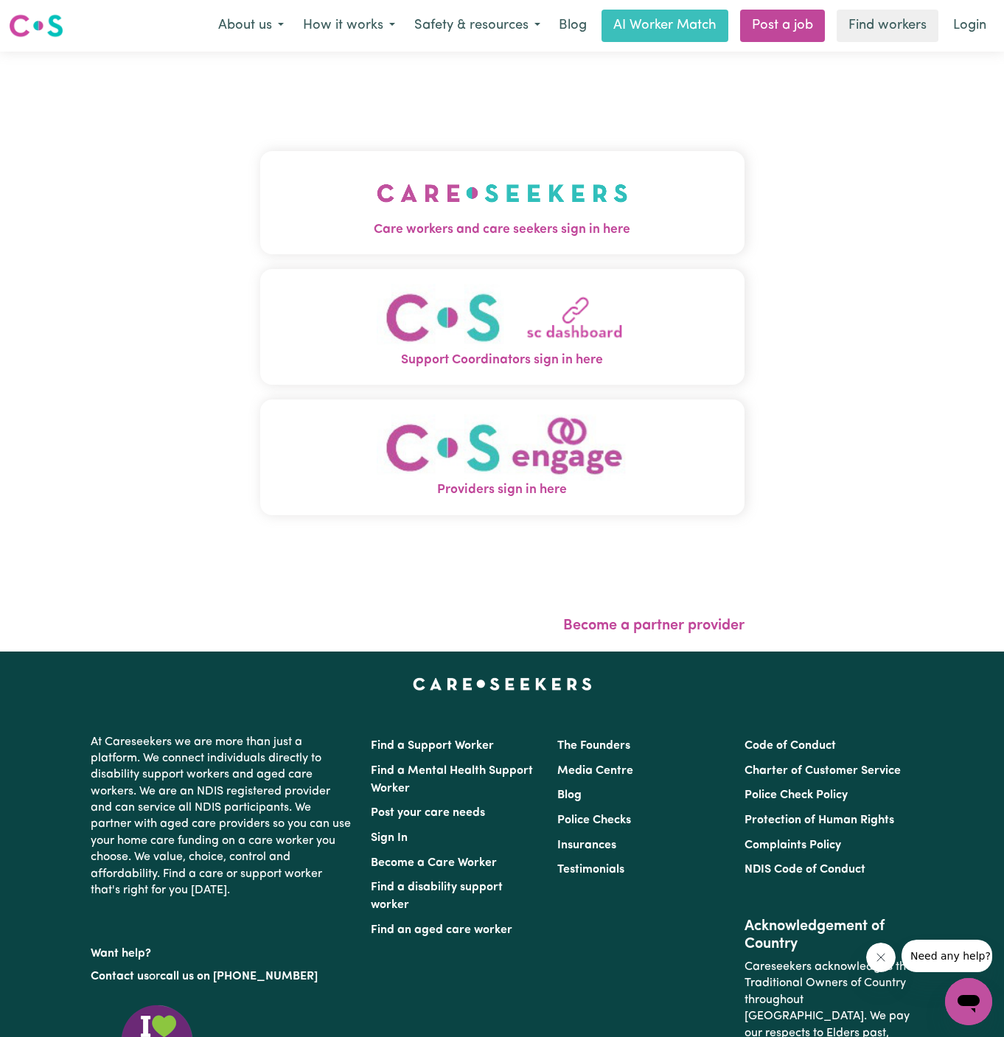
click at [485, 229] on span "Care workers and care seekers sign in here" at bounding box center [502, 229] width 484 height 19
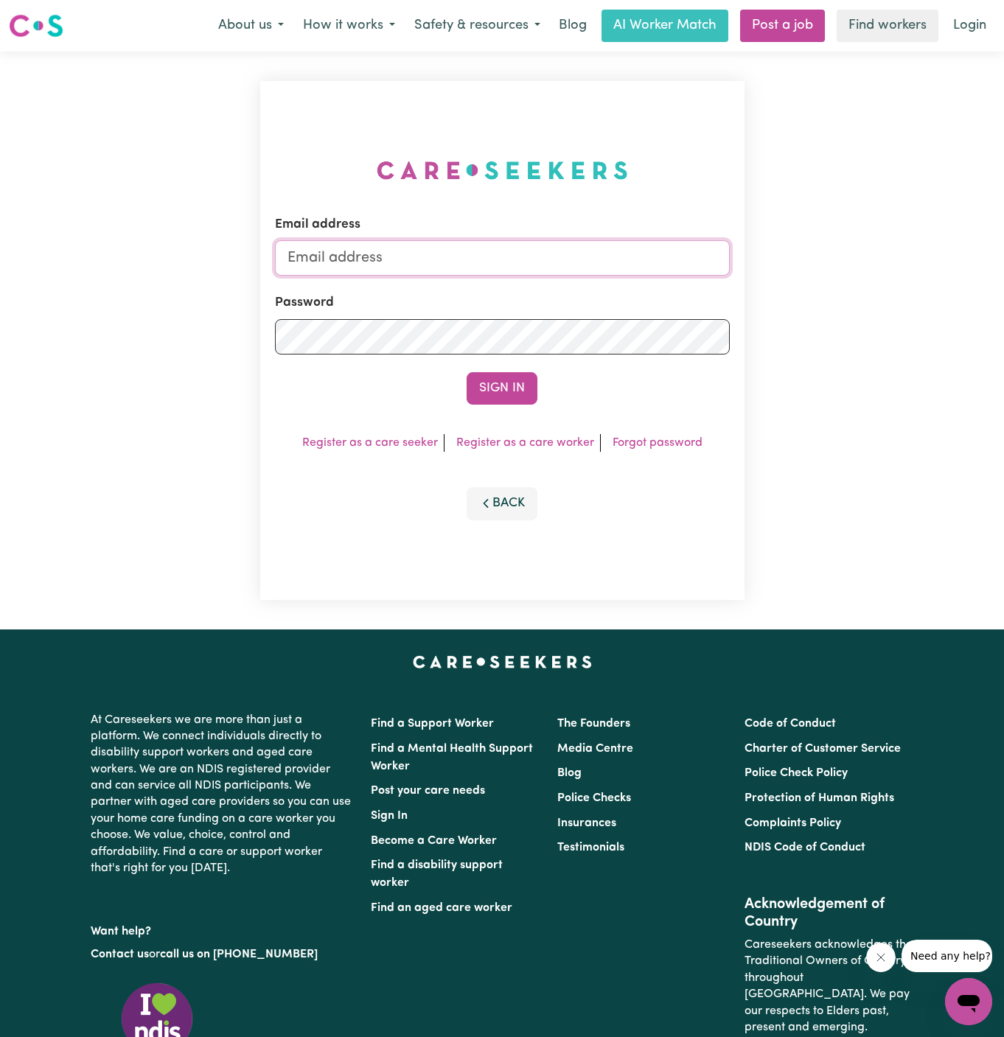
type input "[PERSON_NAME][EMAIL_ADDRESS][DOMAIN_NAME]"
click at [512, 386] on button "Sign In" at bounding box center [502, 388] width 71 height 32
